Goal: Information Seeking & Learning: Find specific page/section

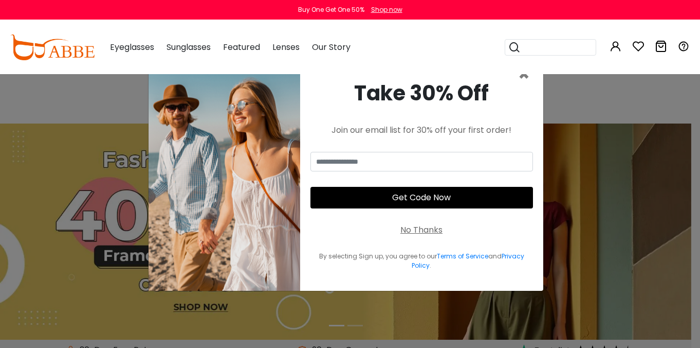
click at [374, 68] on button "Later" at bounding box center [371, 66] width 46 height 26
click at [536, 46] on input "search" at bounding box center [557, 47] width 72 height 15
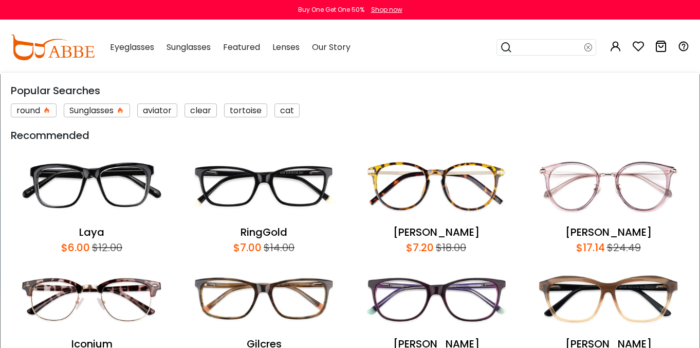
click at [546, 47] on input "search" at bounding box center [549, 47] width 72 height 15
click at [528, 49] on input "search" at bounding box center [549, 47] width 72 height 15
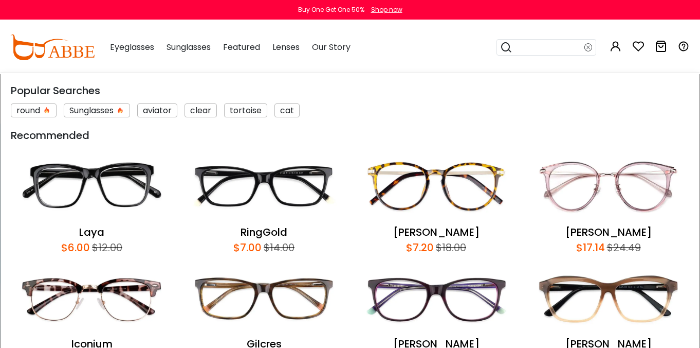
click at [496, 49] on div "Popular Searches round Sunglasses aviator clear tortoise cat Recommended Laya $…" at bounding box center [588, 47] width 204 height 53
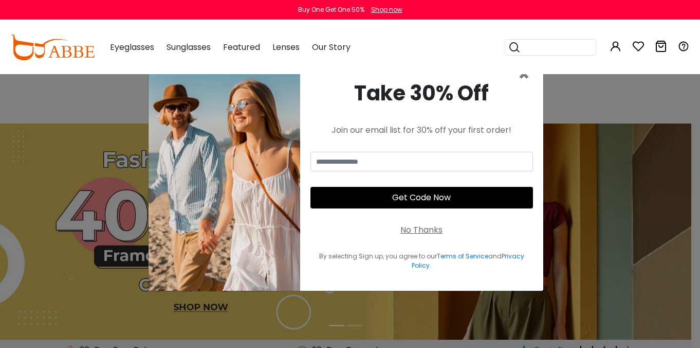
click at [513, 47] on icon at bounding box center [515, 47] width 12 height 14
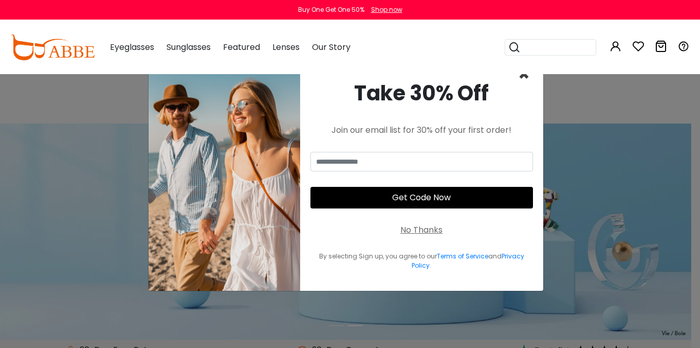
click at [522, 78] on span "×" at bounding box center [524, 74] width 12 height 26
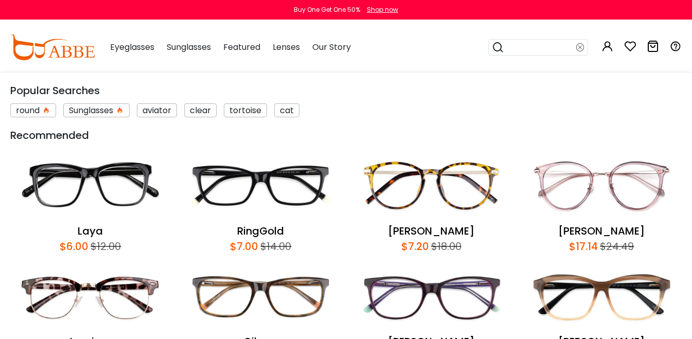
click at [539, 50] on input "search" at bounding box center [540, 47] width 72 height 15
type input "*"
type input "**********"
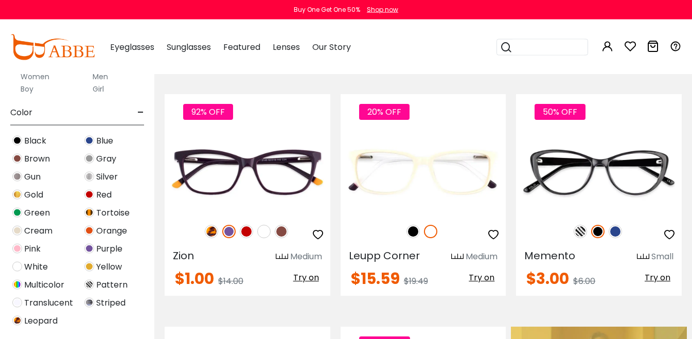
scroll to position [262, 0]
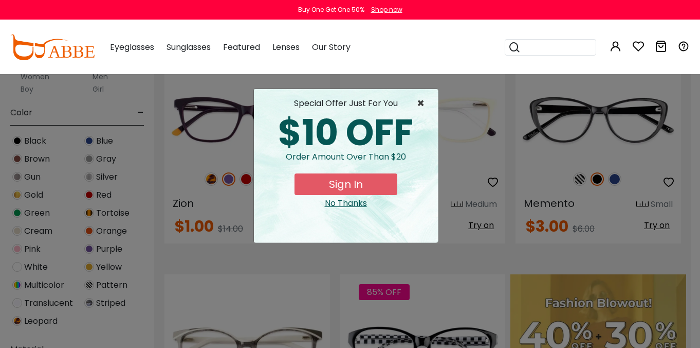
click at [419, 107] on span "×" at bounding box center [423, 103] width 13 height 12
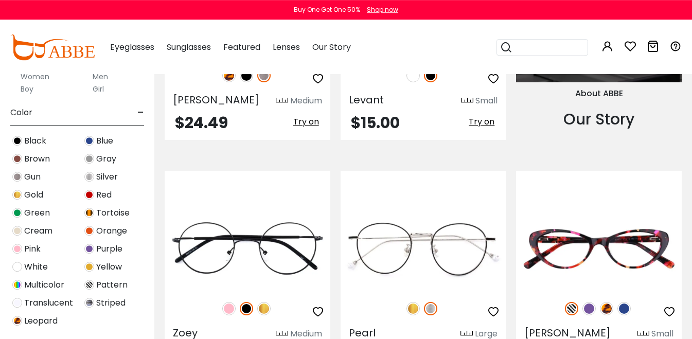
scroll to position [1154, 0]
